Goal: Task Accomplishment & Management: Use online tool/utility

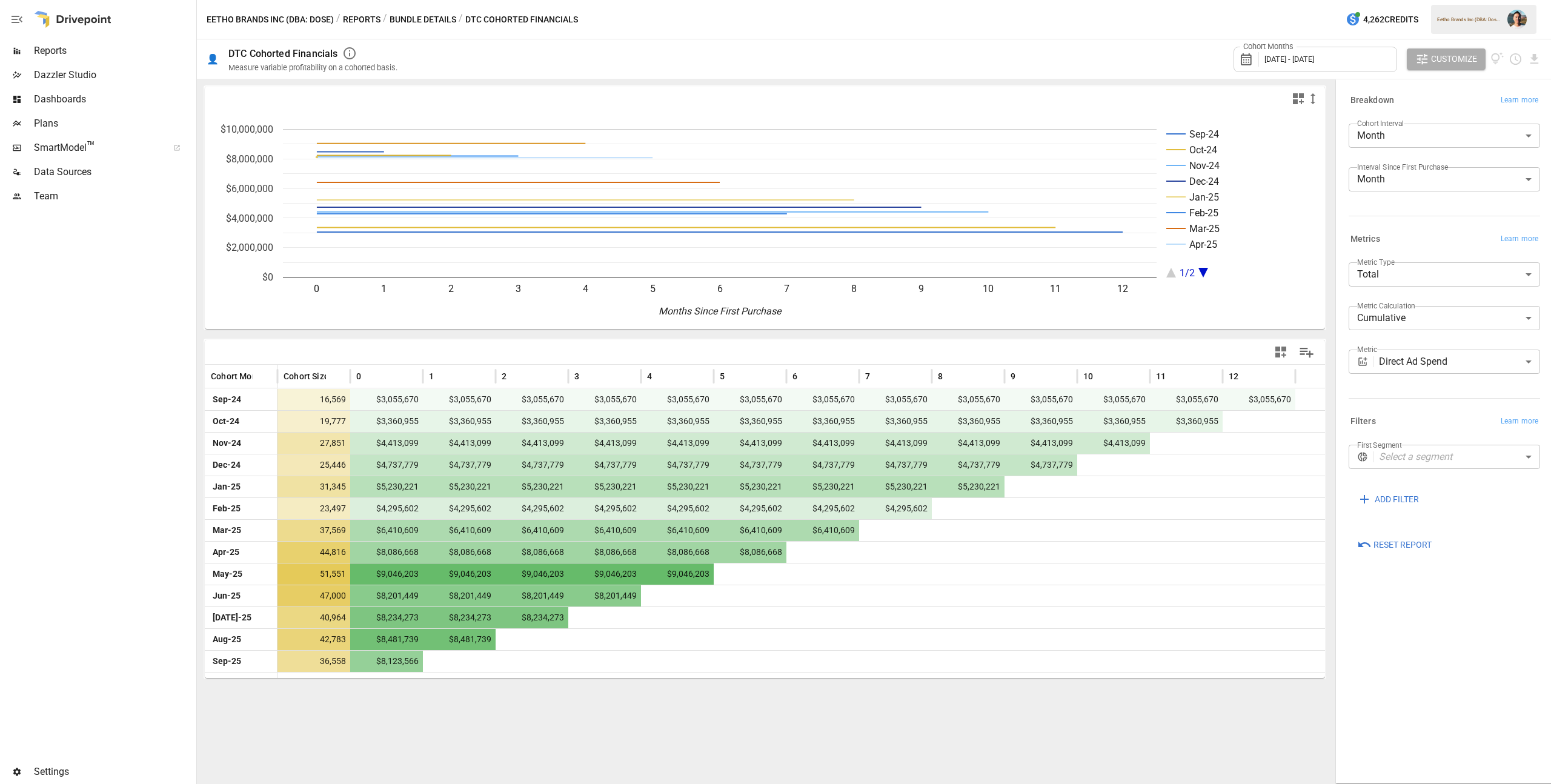
click at [80, 166] on span "Data Sources" at bounding box center [113, 172] width 160 height 14
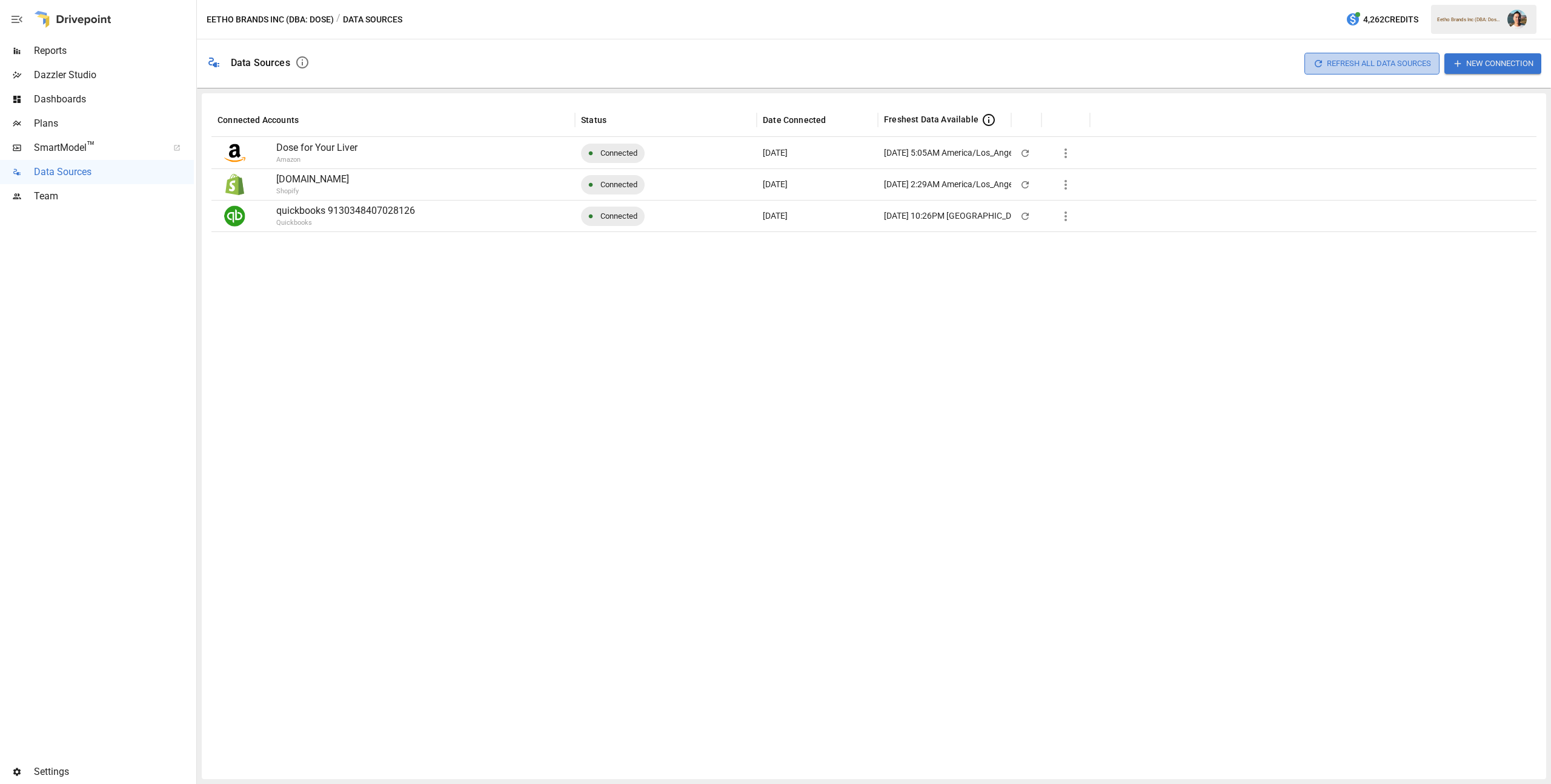
click at [1333, 65] on button "Refresh All Data Sources" at bounding box center [1372, 63] width 135 height 21
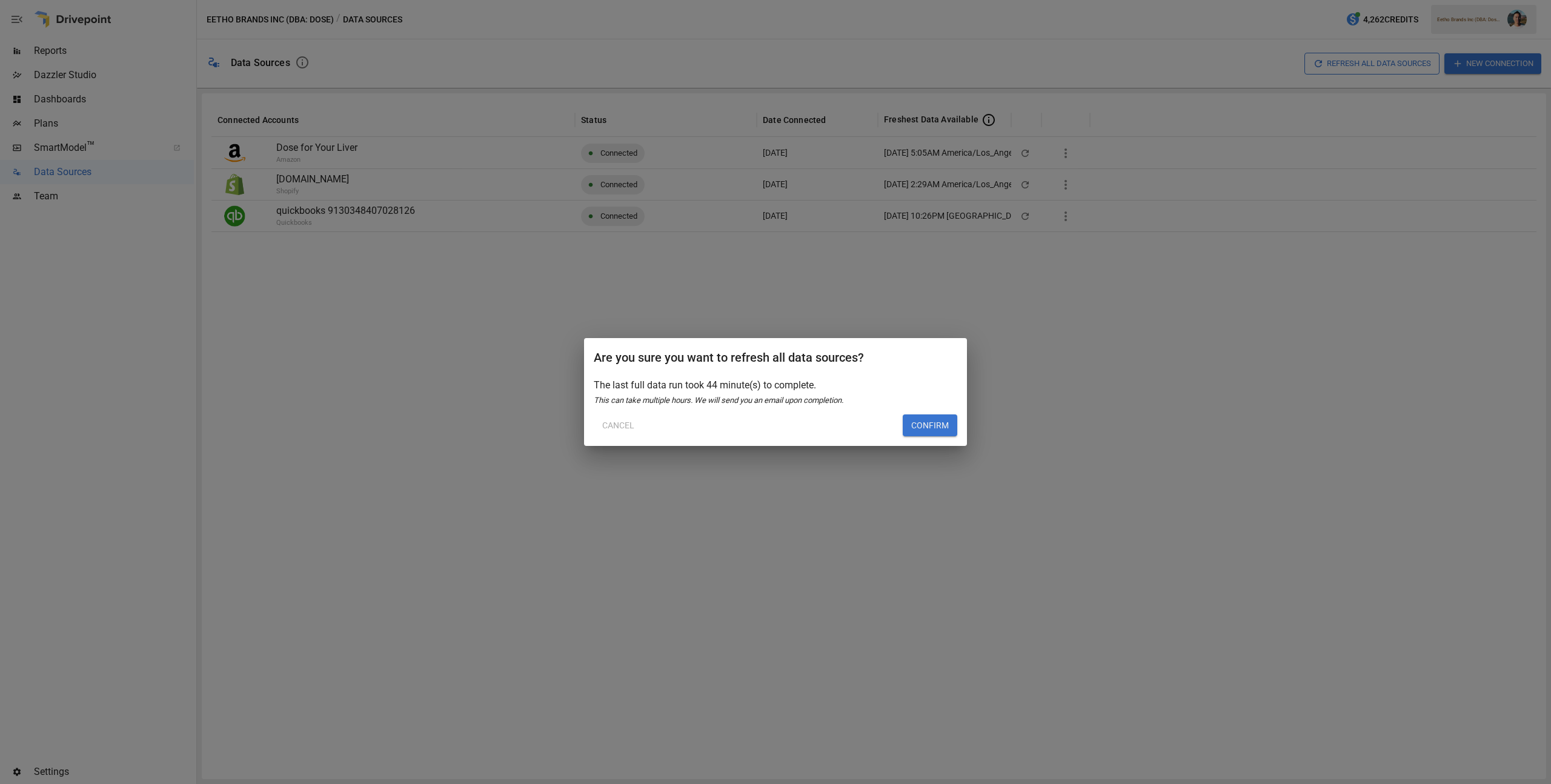
click at [943, 419] on button "Confirm" at bounding box center [930, 425] width 55 height 22
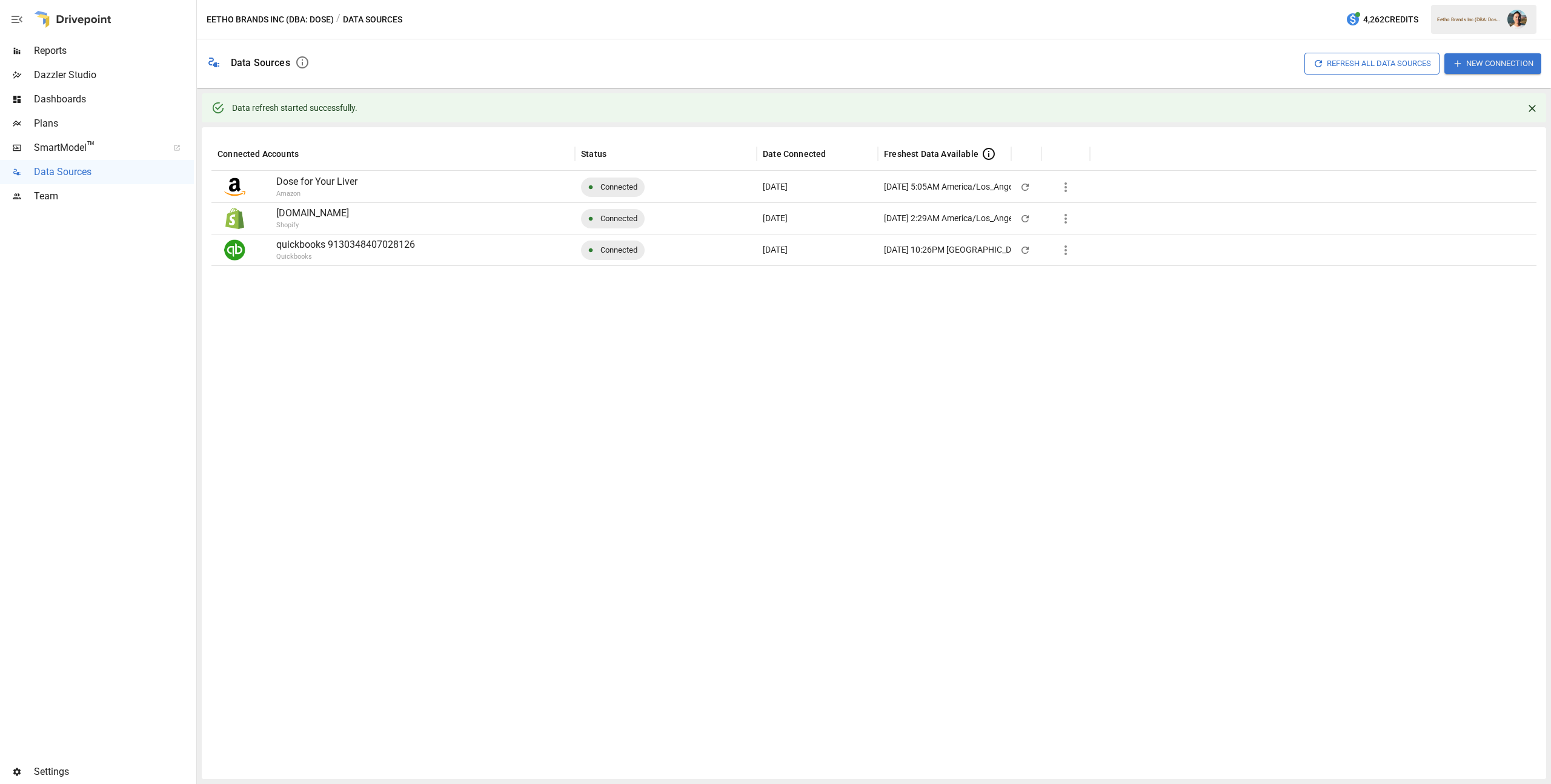
click at [1063, 248] on icon "button" at bounding box center [1065, 250] width 14 height 14
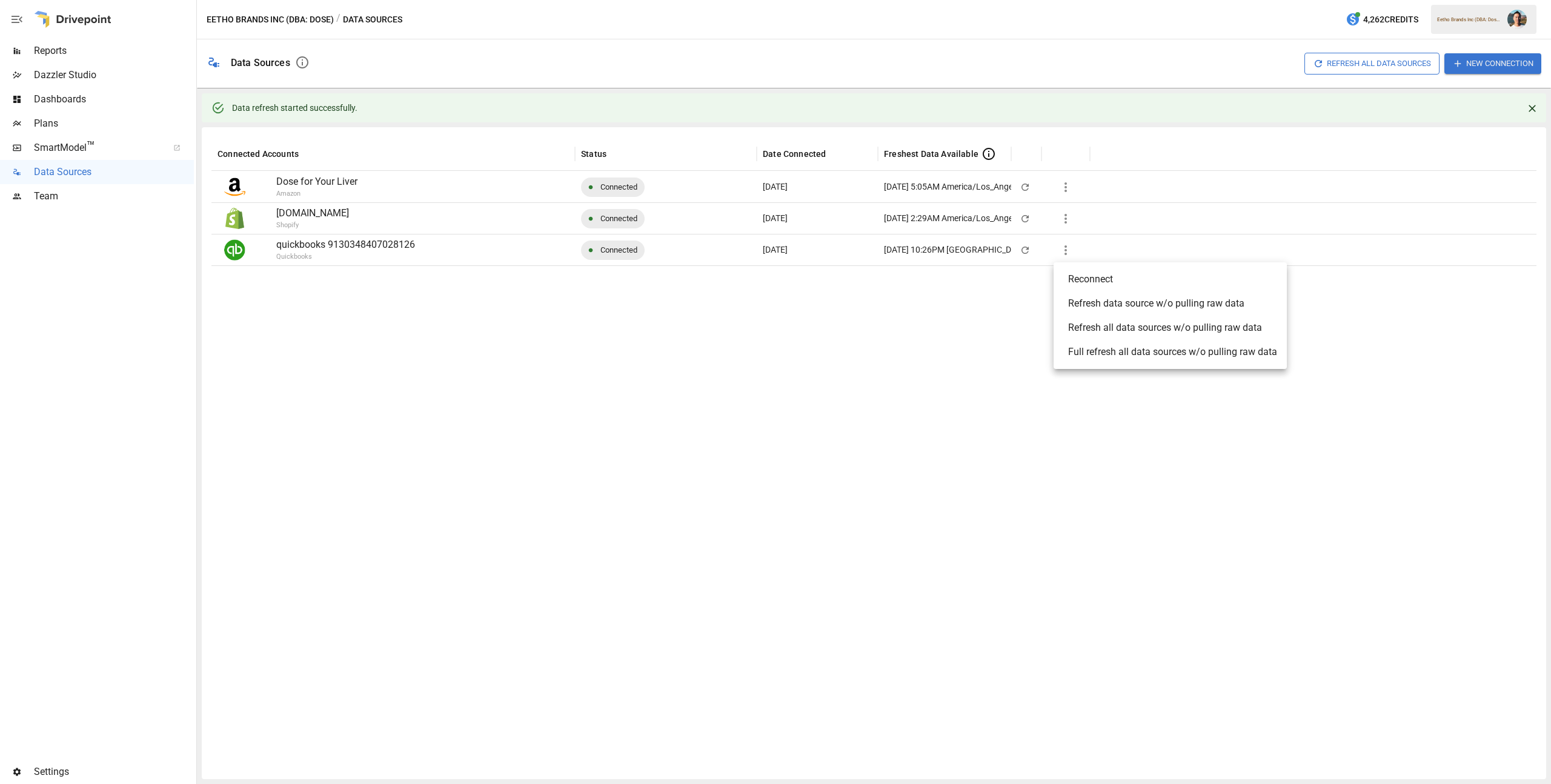
click at [1146, 357] on div "Full refresh all data sources w/o pulling raw data" at bounding box center [1173, 352] width 209 height 14
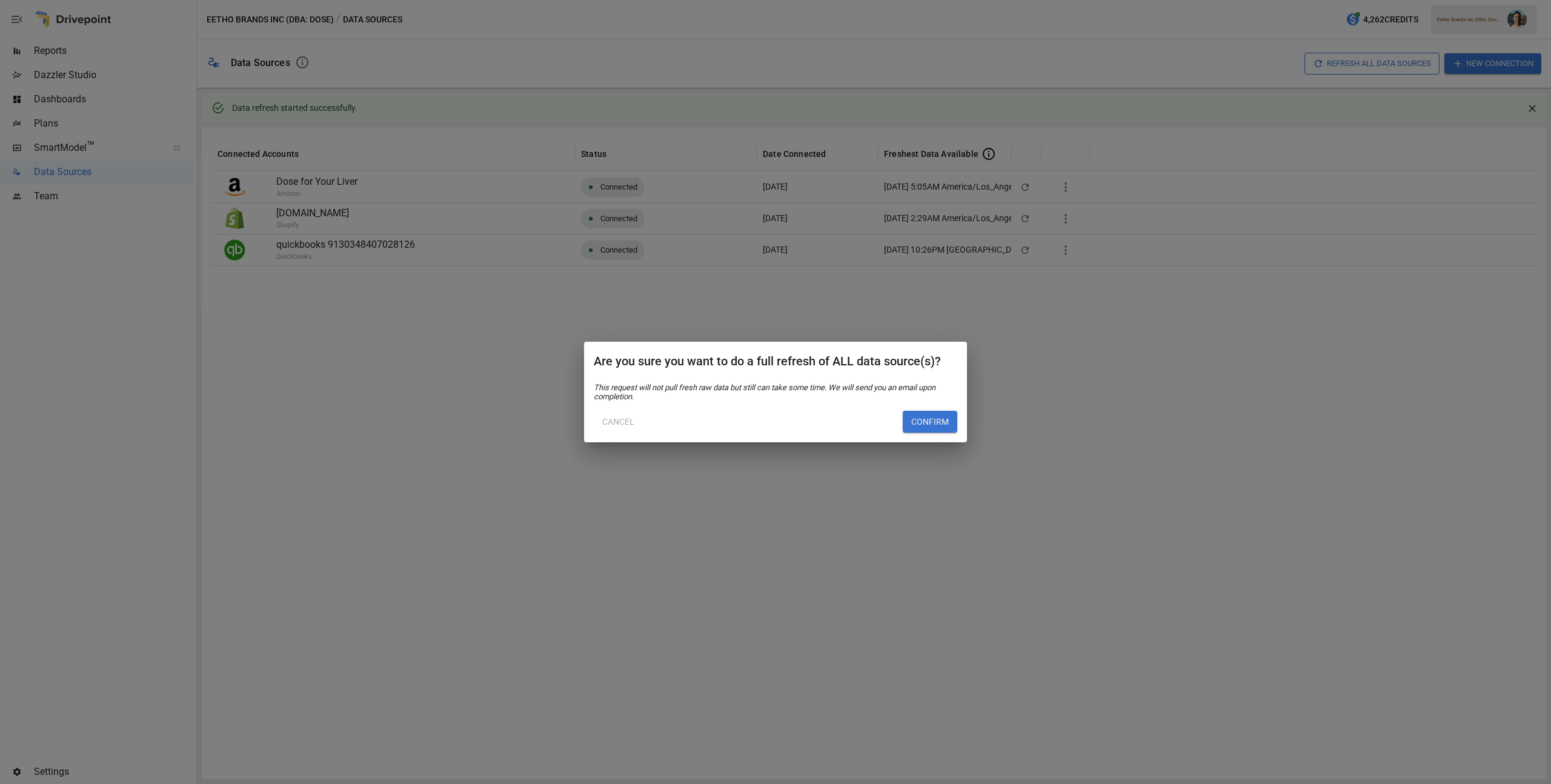
click at [920, 426] on button "Confirm" at bounding box center [930, 422] width 55 height 22
